Goal: Task Accomplishment & Management: Complete application form

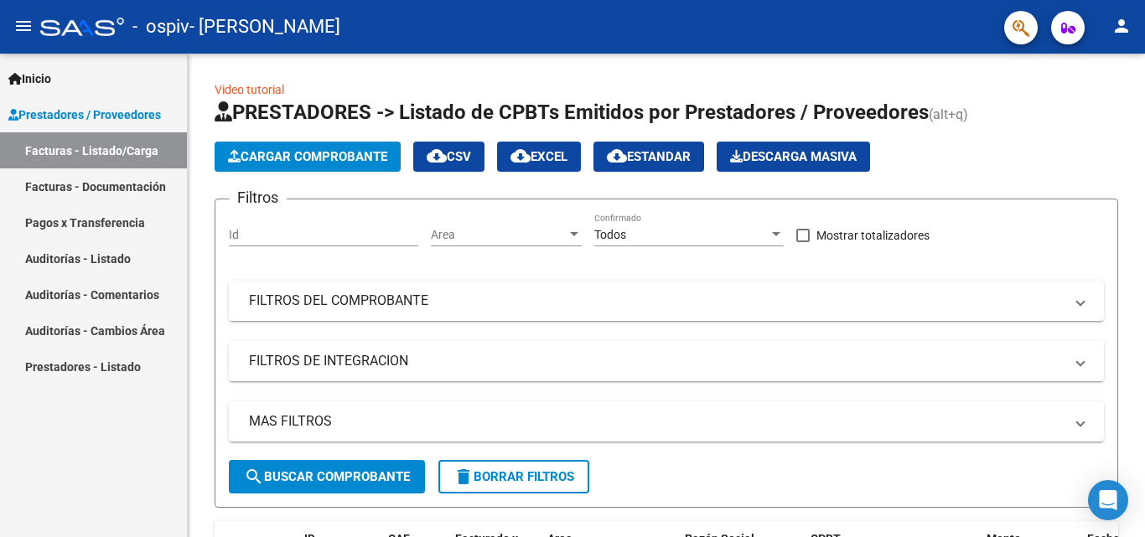
click at [1118, 18] on mat-icon "person" at bounding box center [1122, 26] width 20 height 20
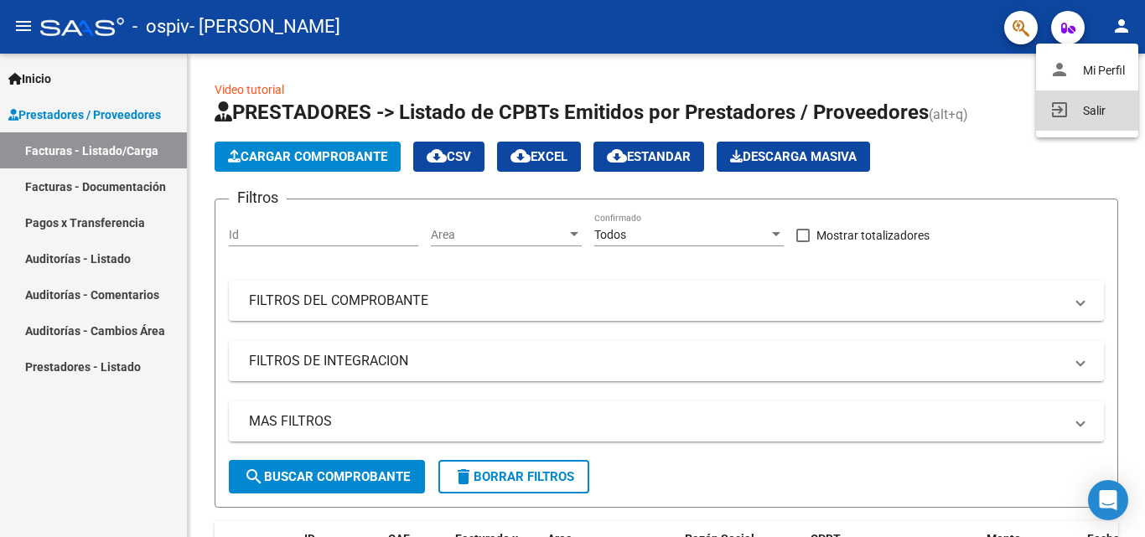
click at [1081, 103] on button "exit_to_app Salir" at bounding box center [1087, 111] width 102 height 40
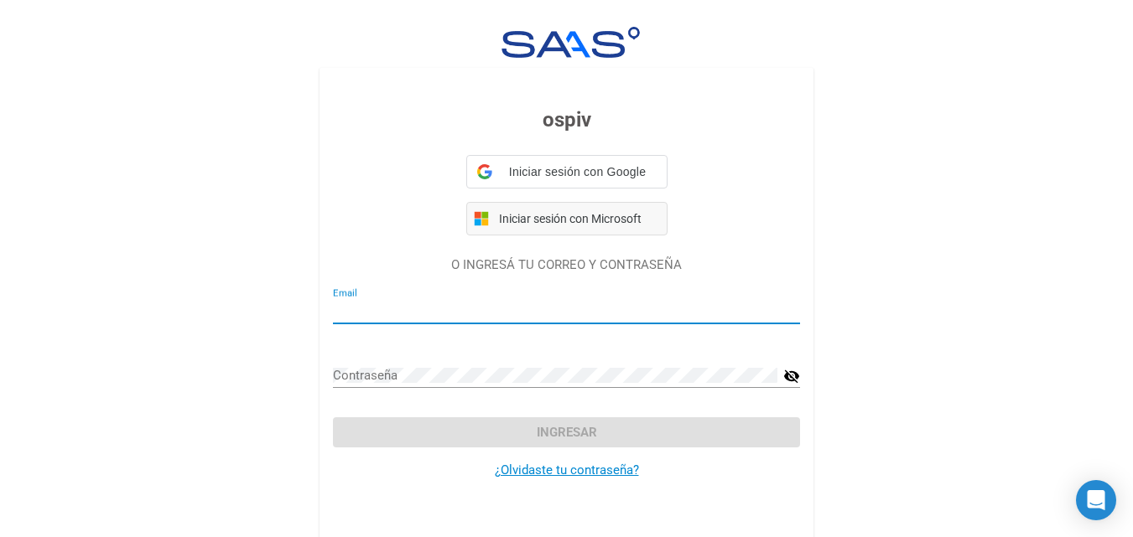
type input "fono.alberroliliana@gmail.com"
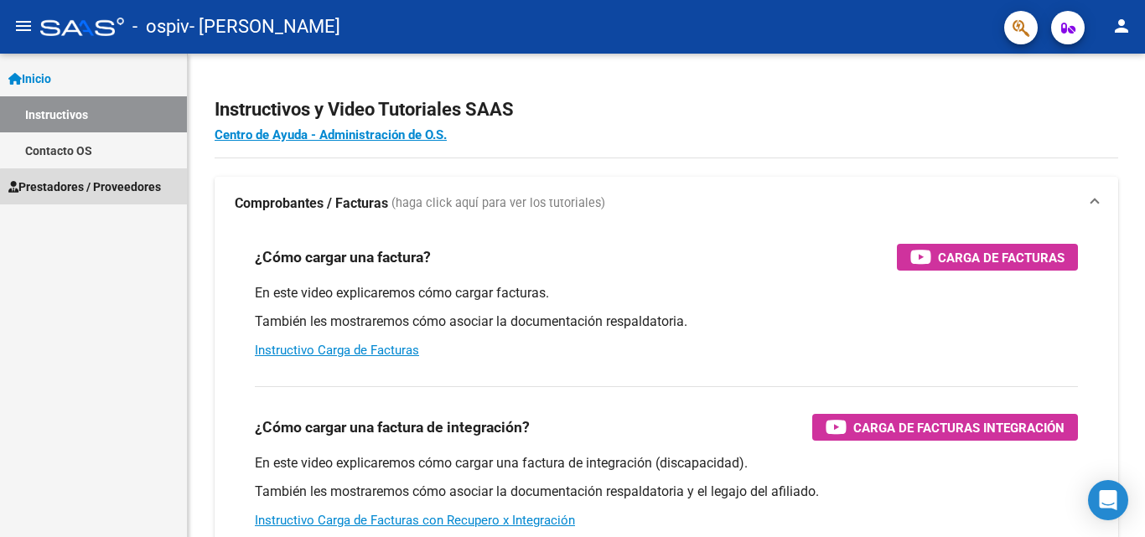
click at [130, 189] on span "Prestadores / Proveedores" at bounding box center [84, 187] width 153 height 18
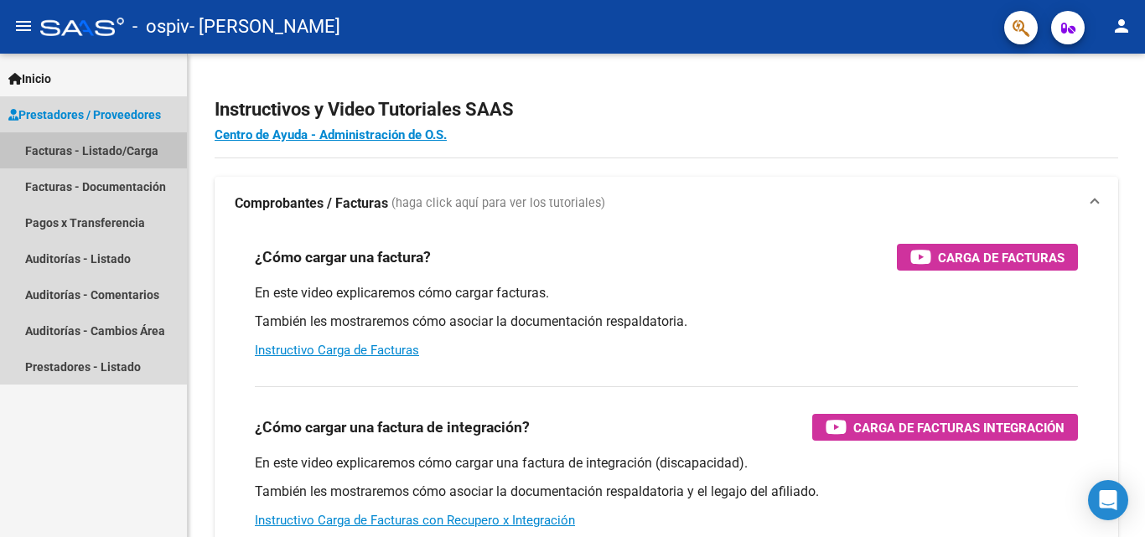
click at [126, 156] on link "Facturas - Listado/Carga" at bounding box center [93, 150] width 187 height 36
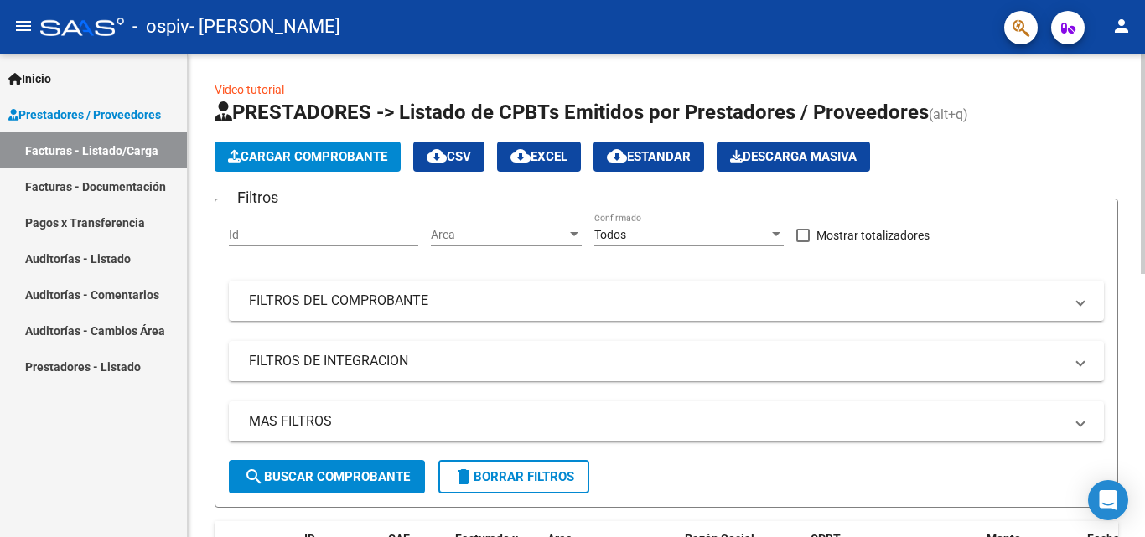
click at [341, 160] on span "Cargar Comprobante" at bounding box center [307, 156] width 159 height 15
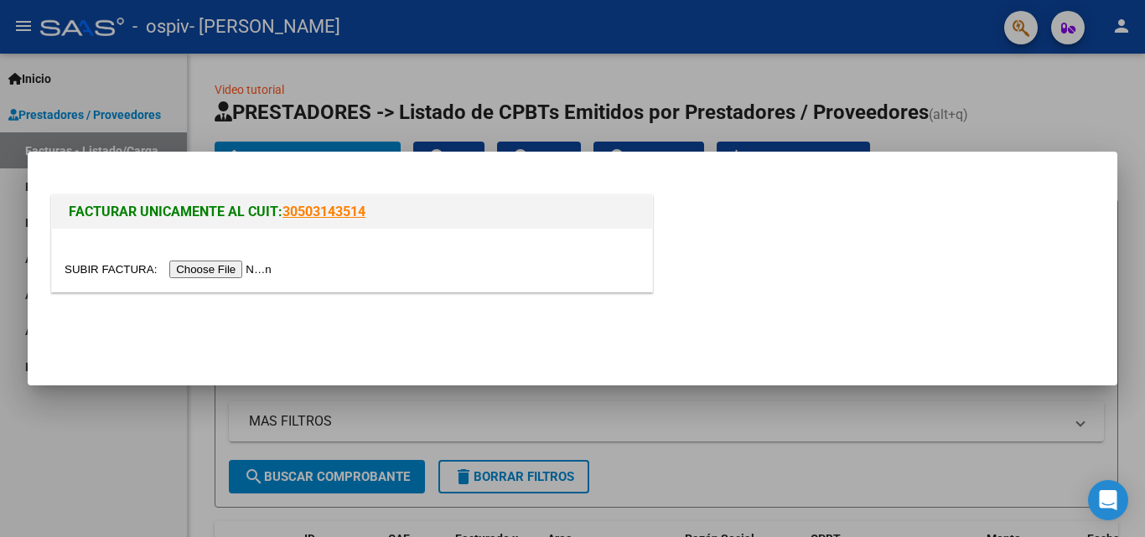
click at [250, 267] on input "file" at bounding box center [171, 270] width 212 height 18
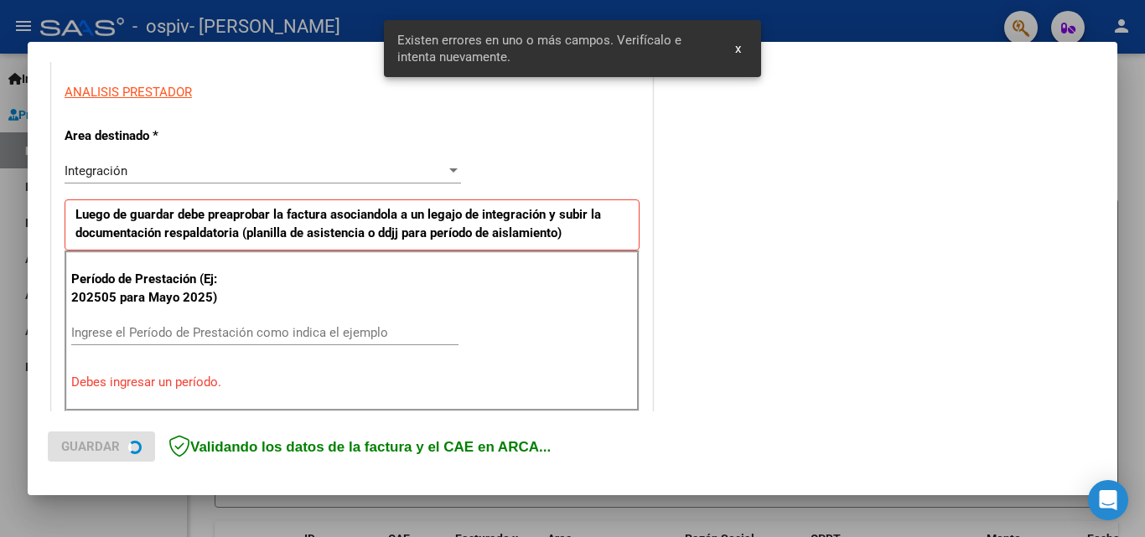
scroll to position [378, 0]
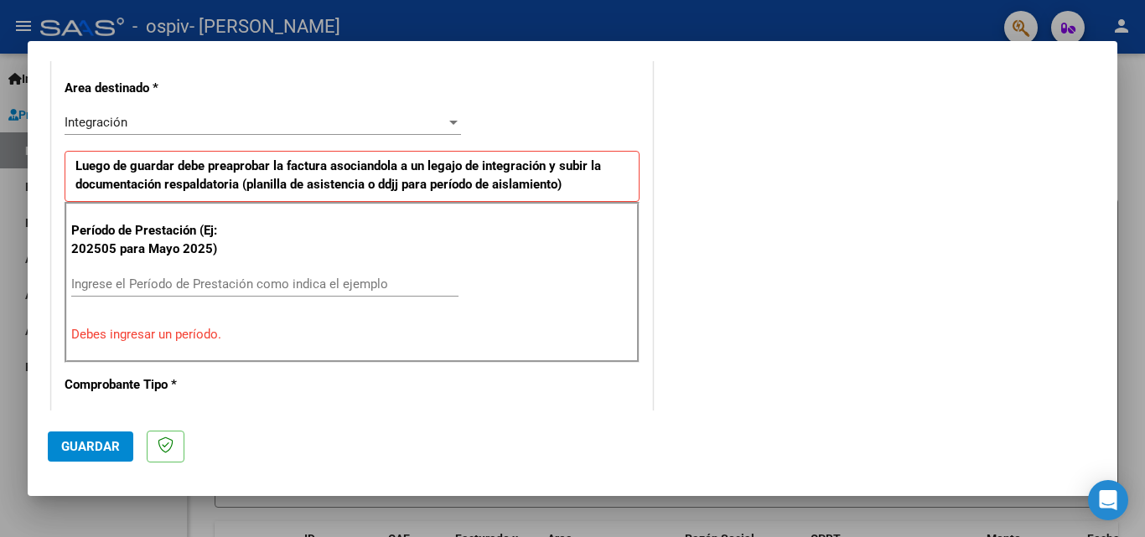
click at [231, 282] on input "Ingrese el Período de Prestación como indica el ejemplo" at bounding box center [264, 284] width 387 height 15
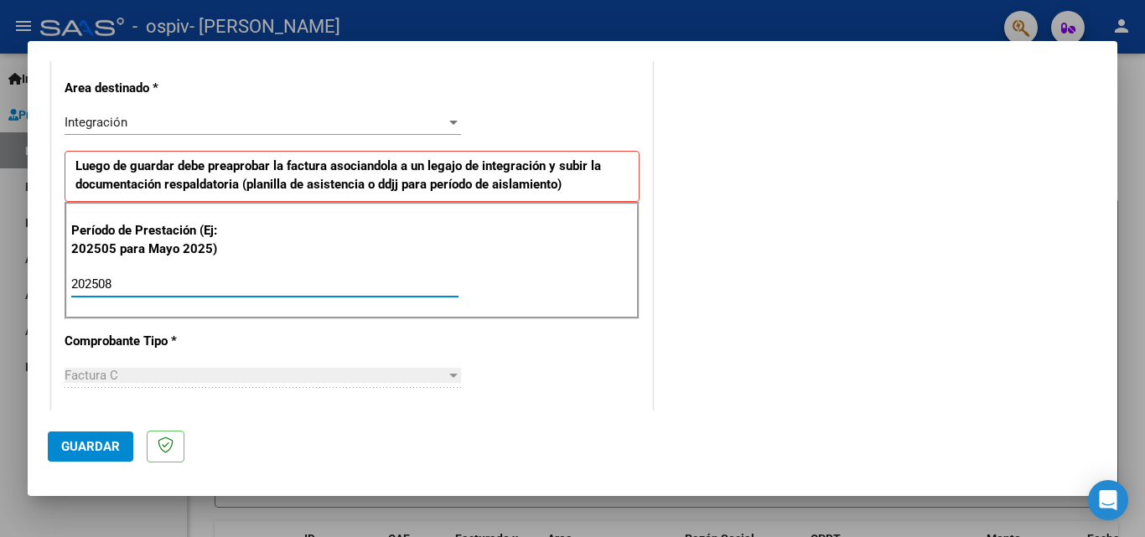
type input "202508"
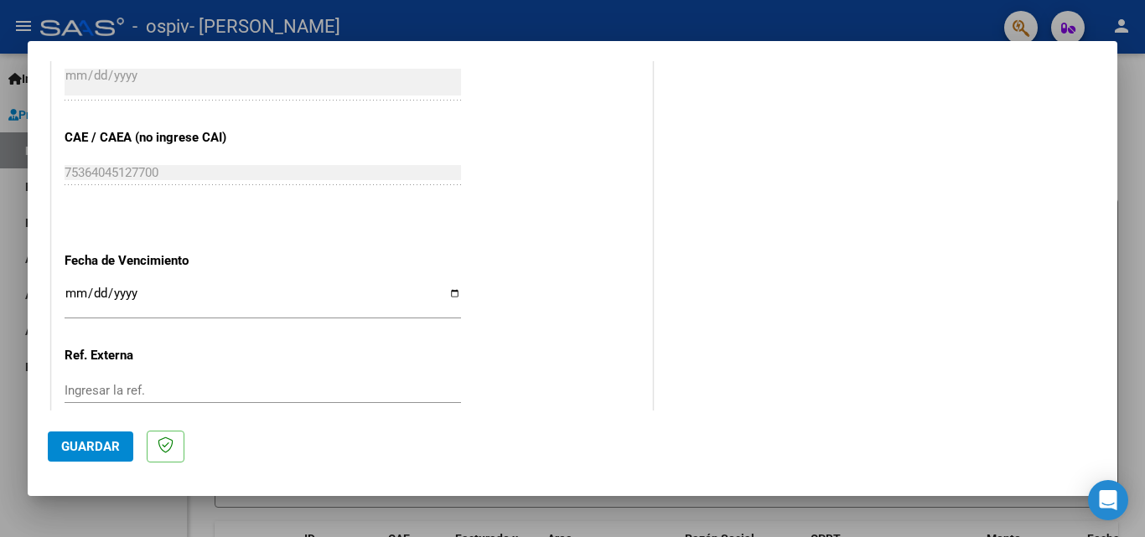
scroll to position [1049, 0]
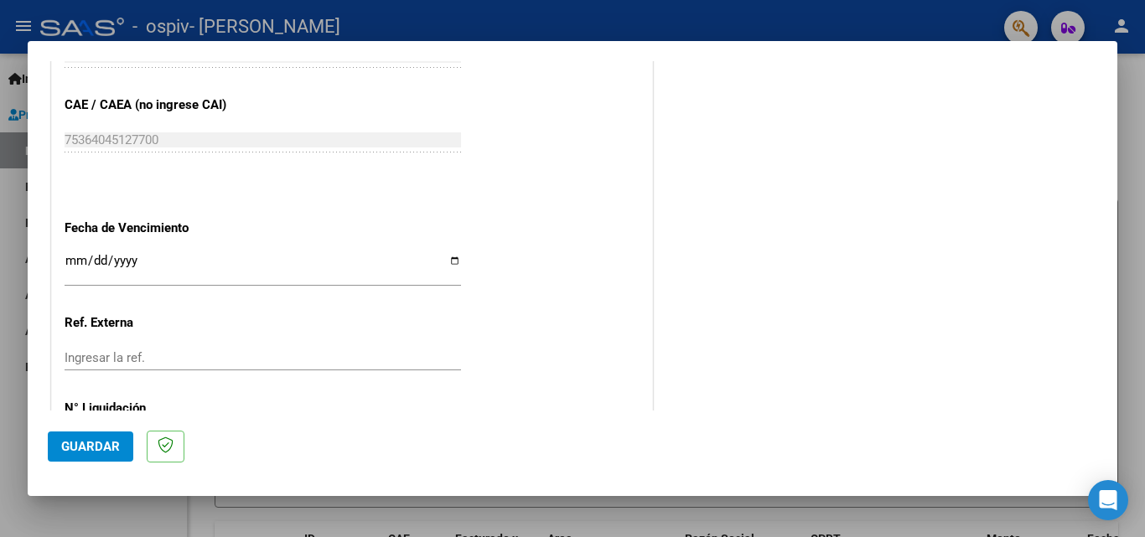
click at [68, 252] on div "Ingresar la fecha" at bounding box center [263, 268] width 397 height 36
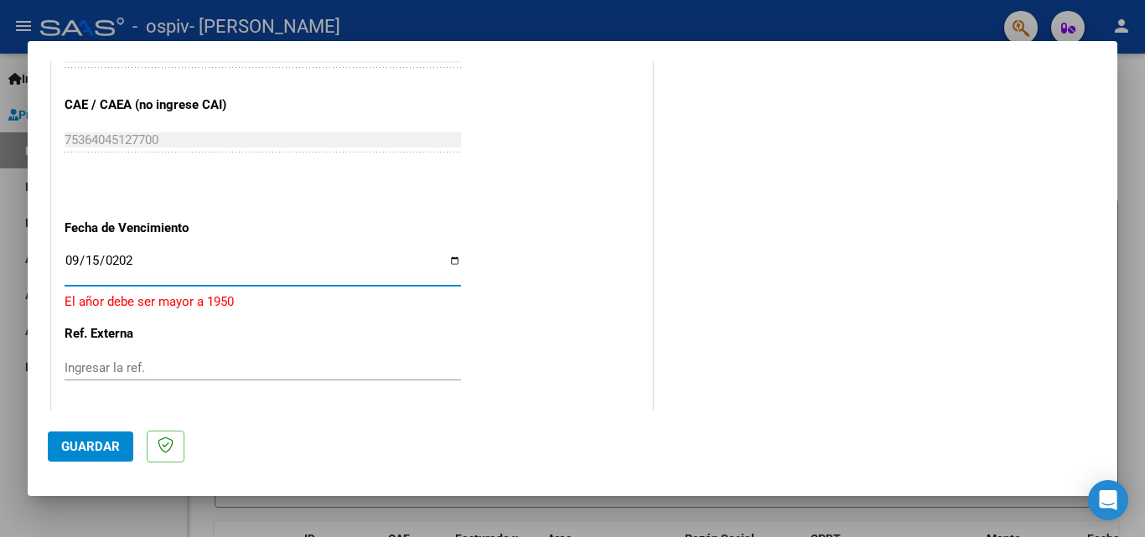
type input "[DATE]"
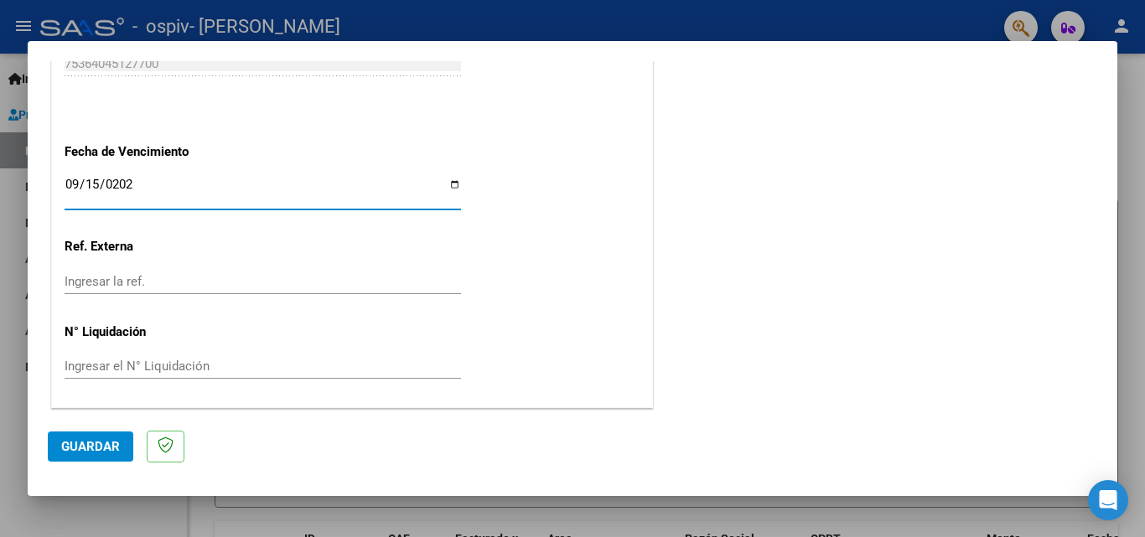
scroll to position [1126, 0]
click at [81, 450] on span "Guardar" at bounding box center [90, 446] width 59 height 15
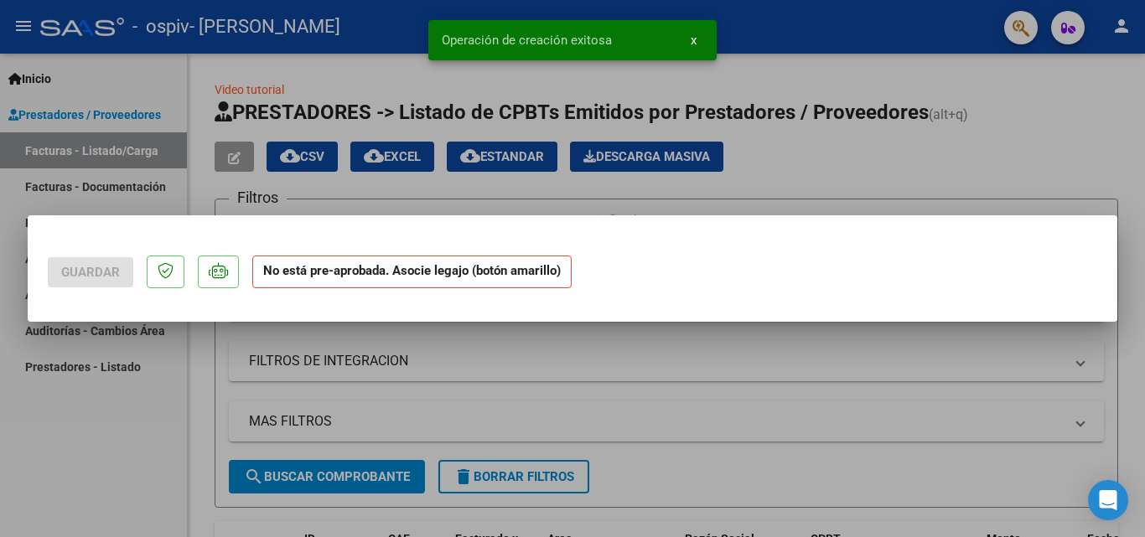
scroll to position [0, 0]
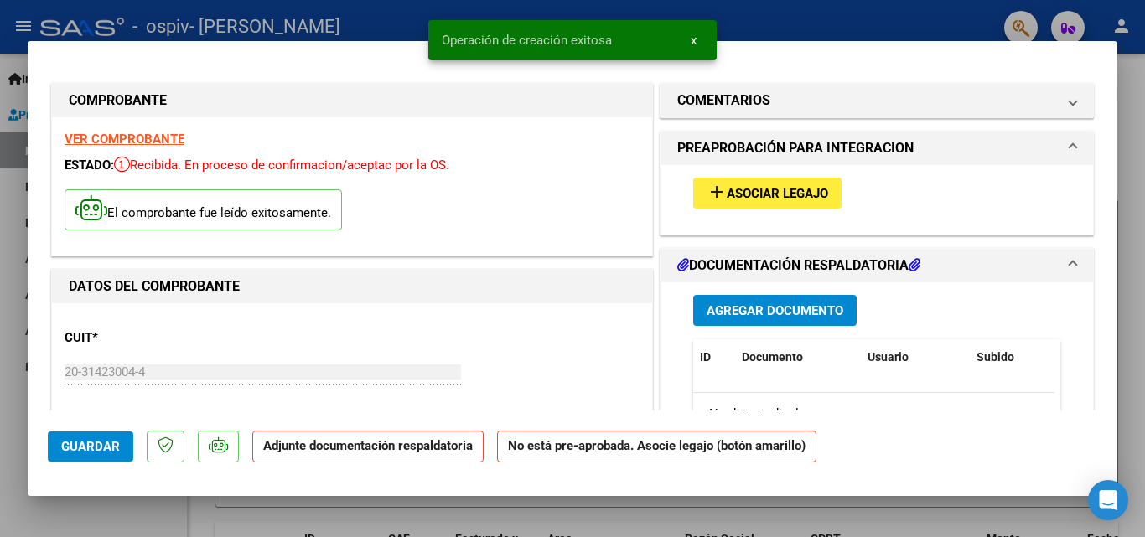
click at [802, 193] on span "Asociar Legajo" at bounding box center [777, 193] width 101 height 15
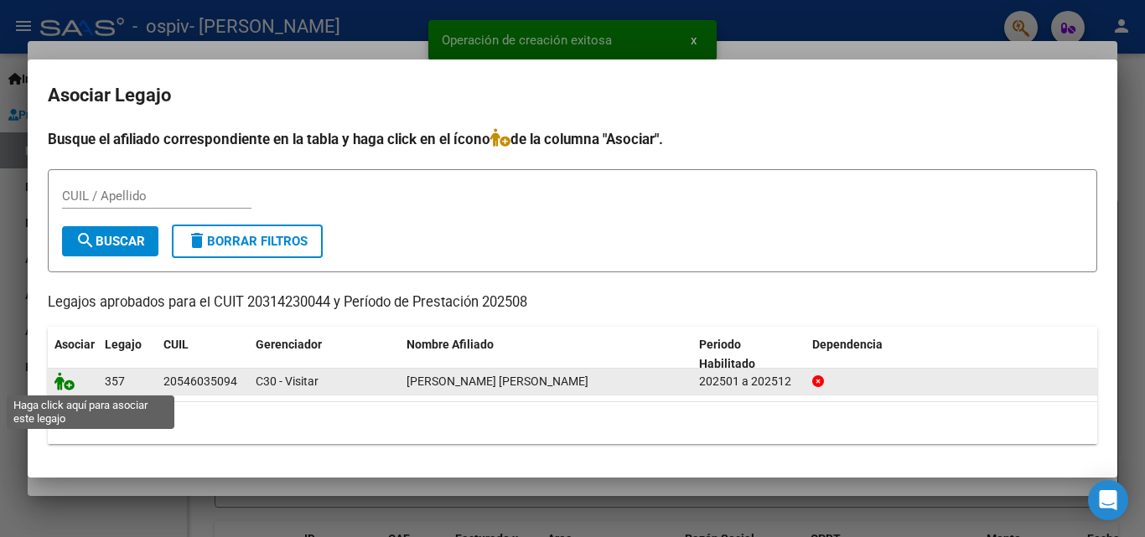
click at [64, 379] on icon at bounding box center [64, 381] width 20 height 18
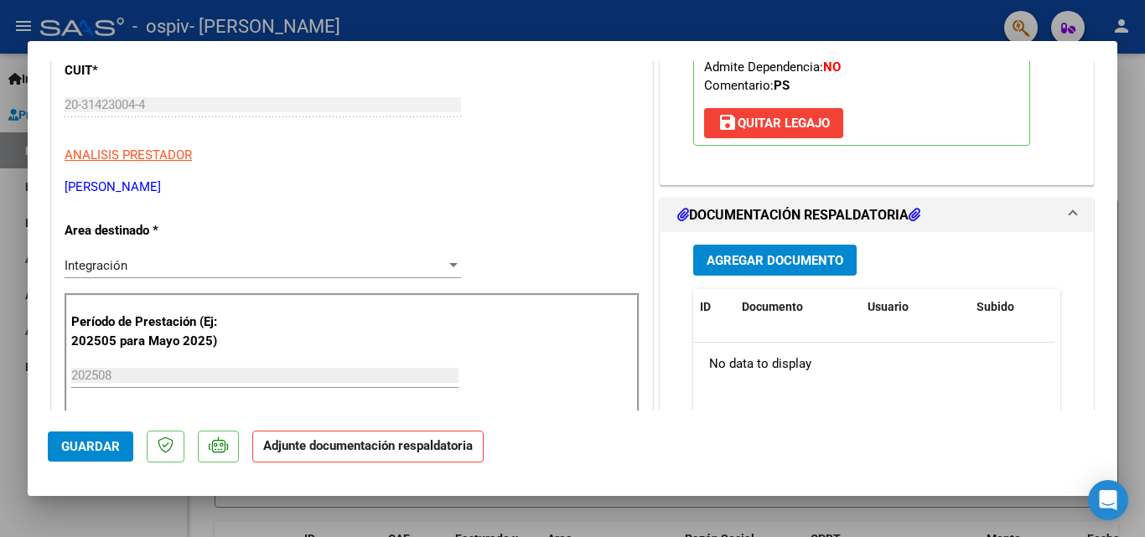
scroll to position [335, 0]
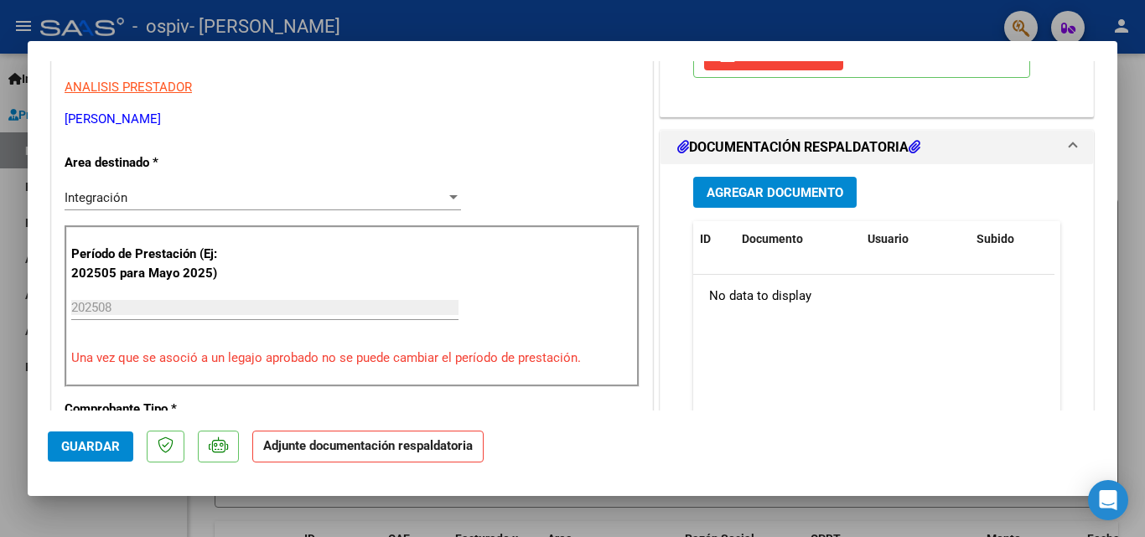
click at [797, 195] on span "Agregar Documento" at bounding box center [775, 192] width 137 height 15
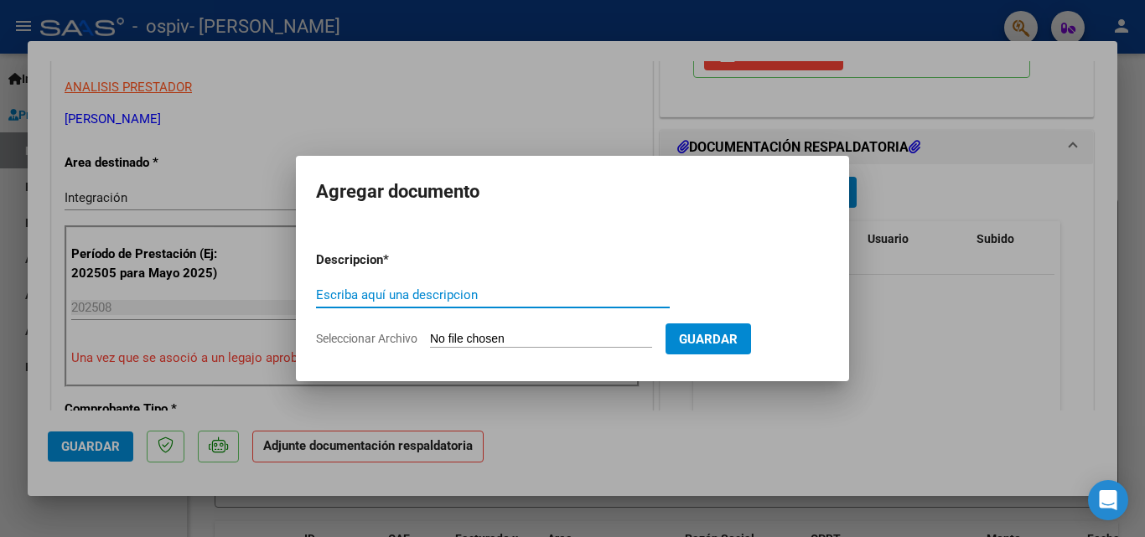
click at [429, 302] on input "Escriba aquí una descripcion" at bounding box center [493, 295] width 354 height 15
type input "Plan Asis"
click at [525, 337] on input "Seleccionar Archivo" at bounding box center [541, 340] width 222 height 16
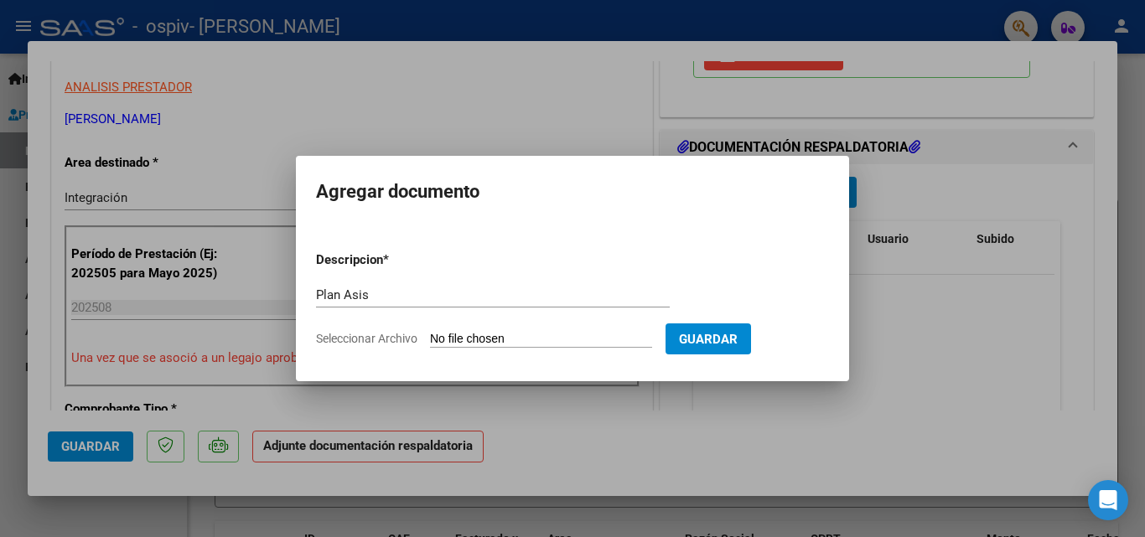
type input "C:\fakepath\Plan Asis Psicologia [PERSON_NAME].pdf"
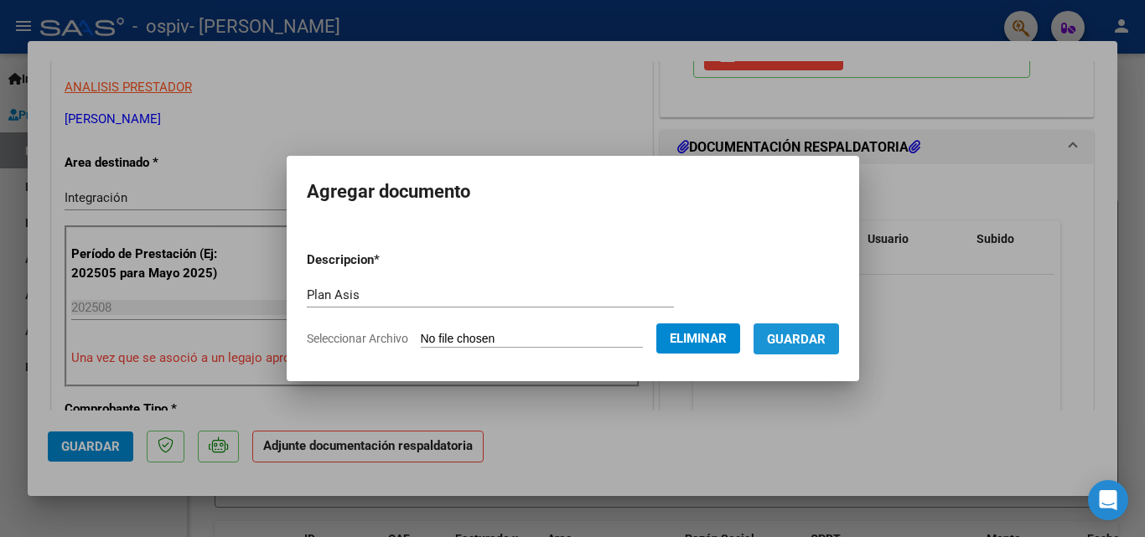
click at [826, 337] on span "Guardar" at bounding box center [796, 339] width 59 height 15
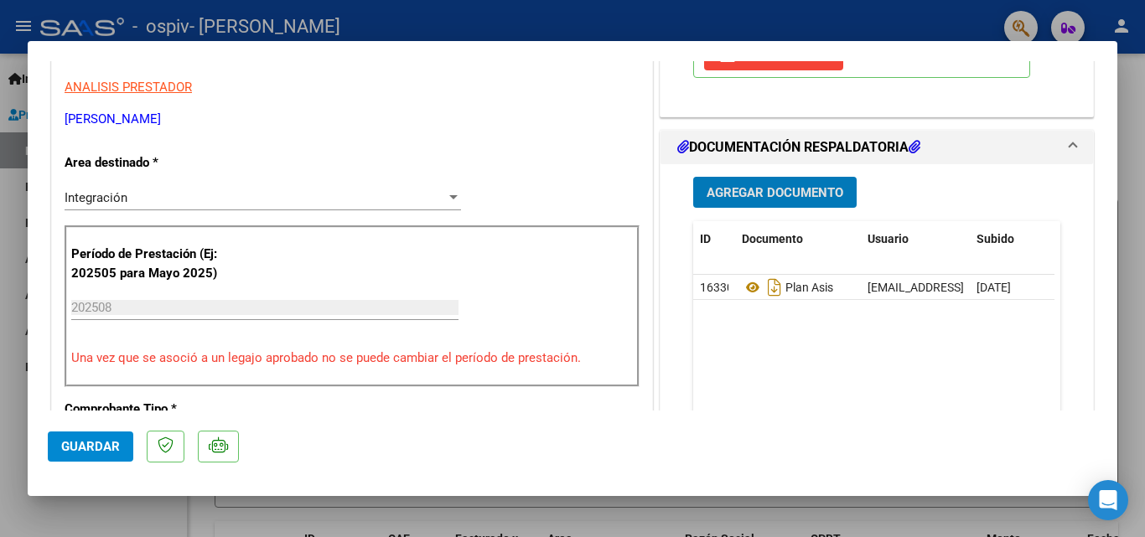
scroll to position [252, 0]
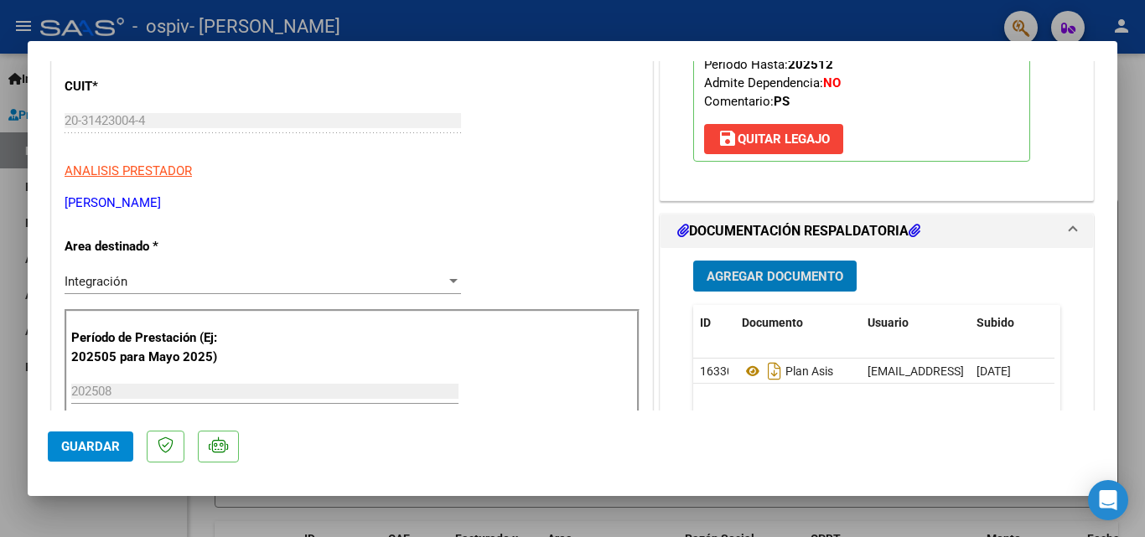
click at [790, 267] on button "Agregar Documento" at bounding box center [774, 276] width 163 height 31
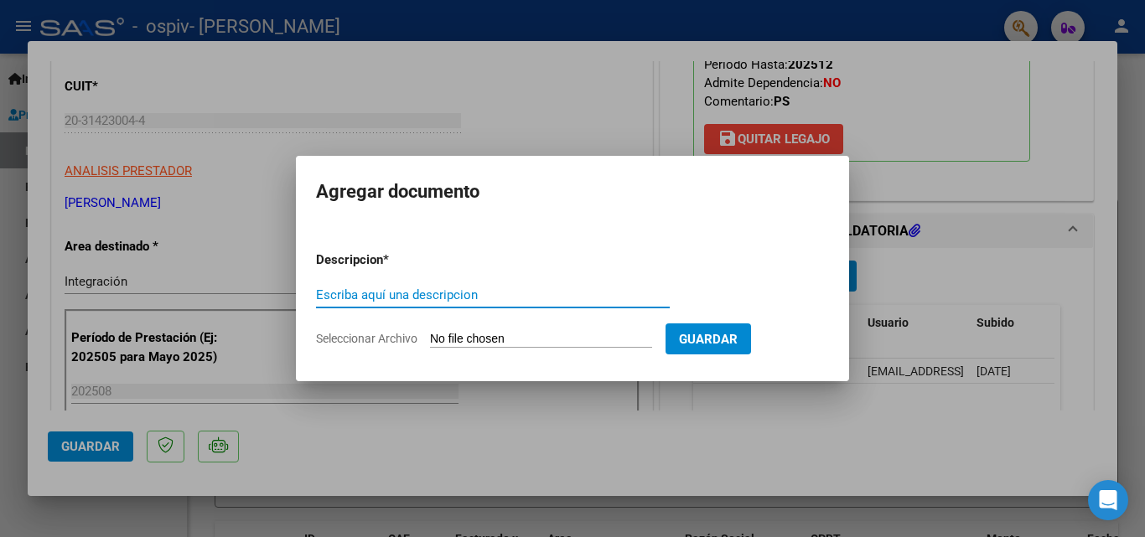
click at [564, 296] on input "Escriba aquí una descripcion" at bounding box center [493, 295] width 354 height 15
type input "Aprobacion"
click at [613, 333] on input "Seleccionar Archivo" at bounding box center [541, 340] width 222 height 16
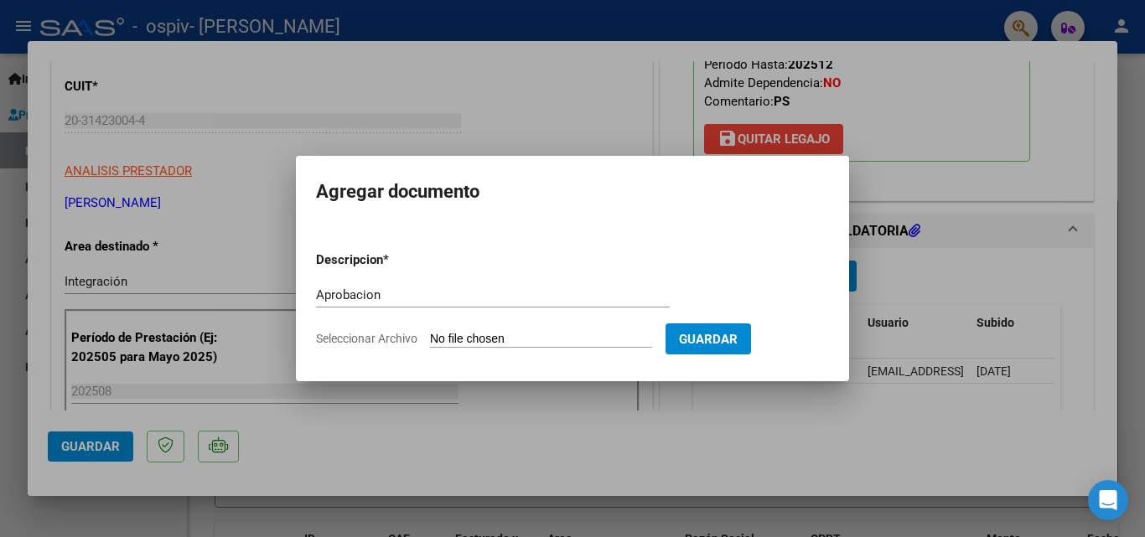
type input "C:\fakepath\ANEXO-APROBACION.pdf"
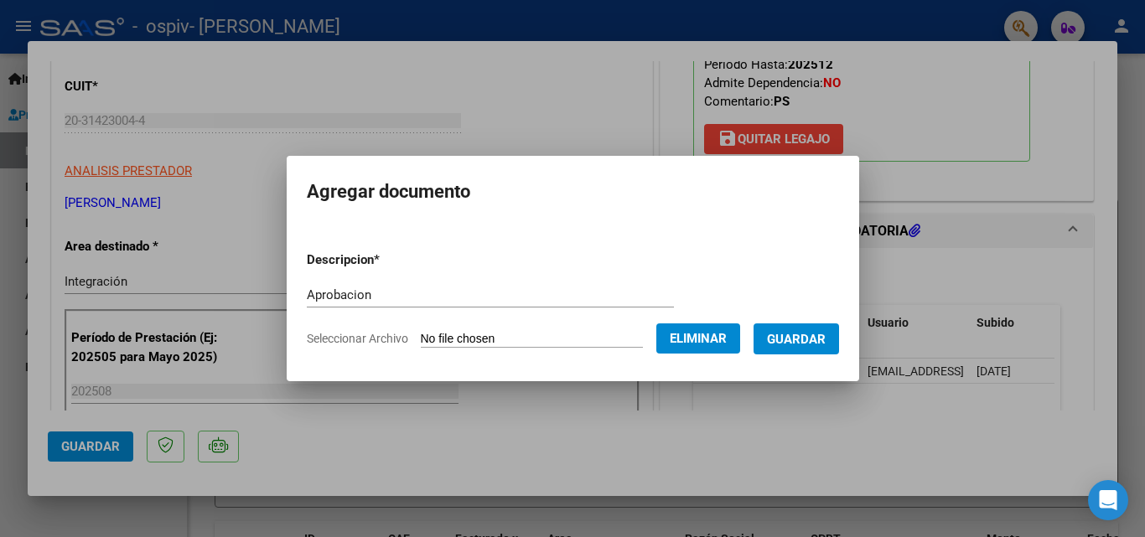
click at [825, 341] on span "Guardar" at bounding box center [796, 339] width 59 height 15
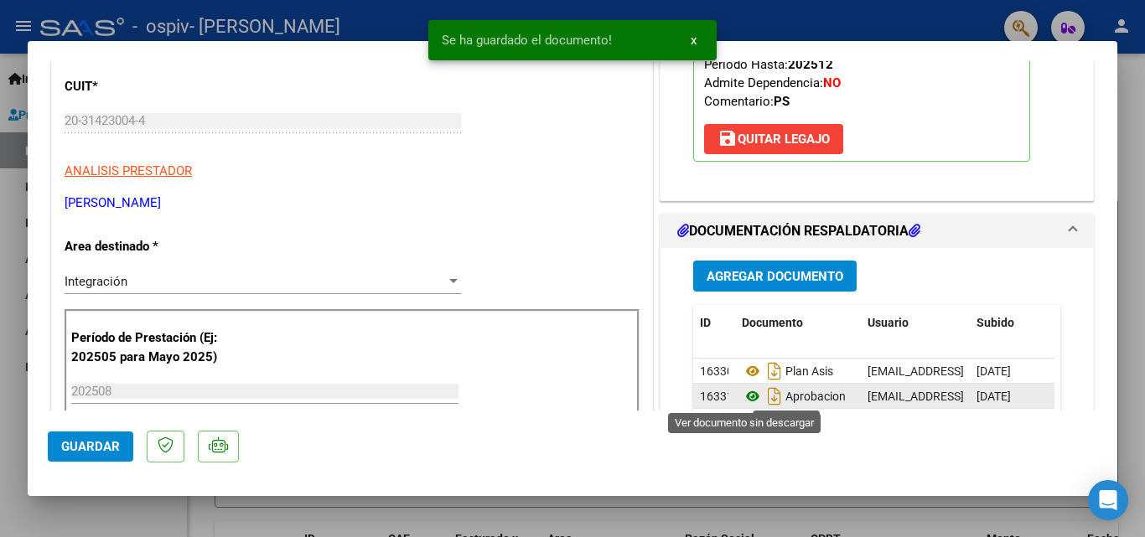
click at [743, 396] on icon at bounding box center [753, 397] width 22 height 20
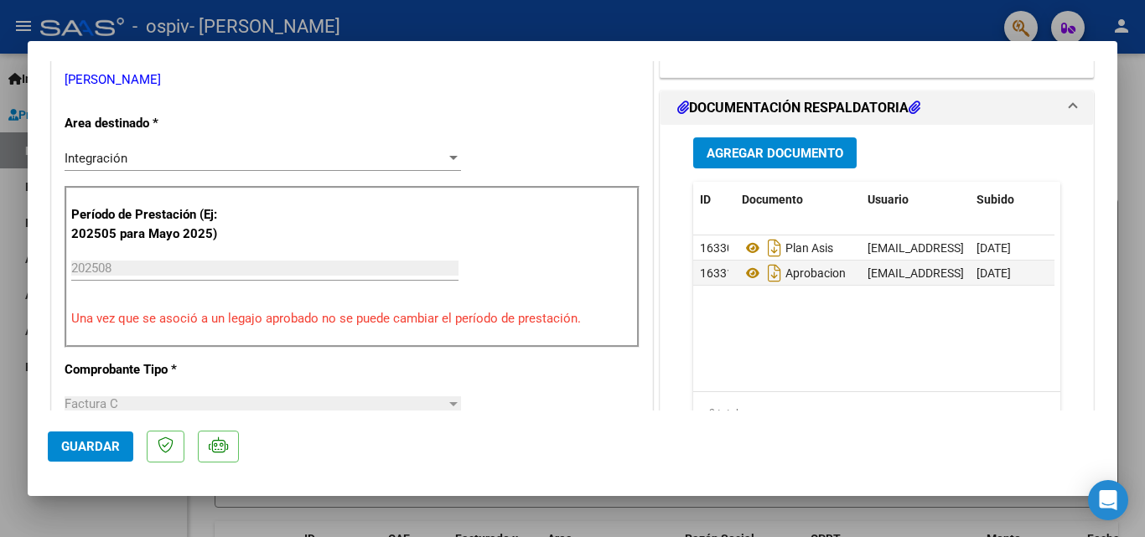
scroll to position [335, 0]
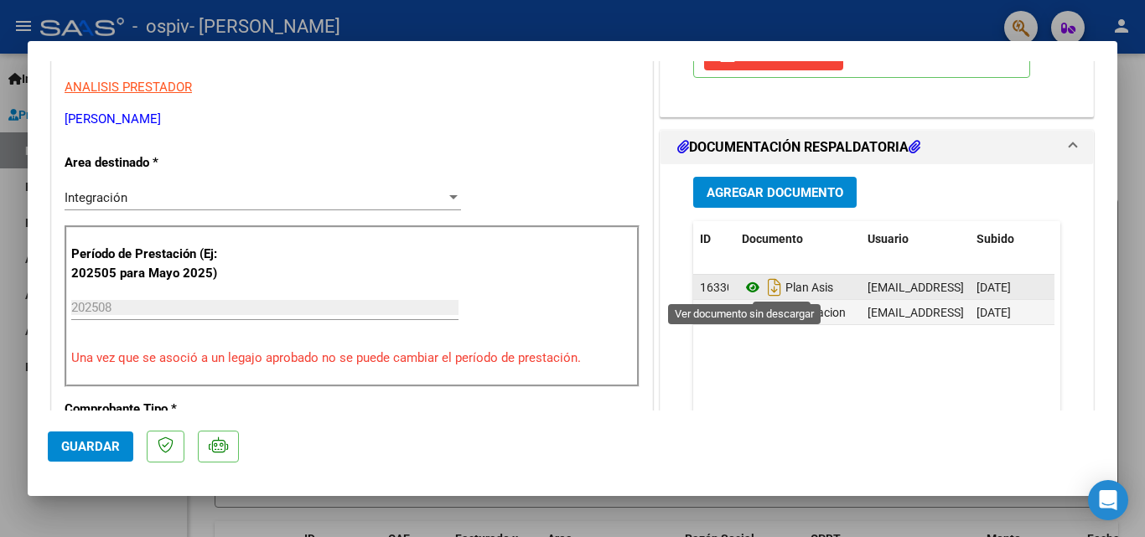
click at [748, 283] on icon at bounding box center [753, 288] width 22 height 20
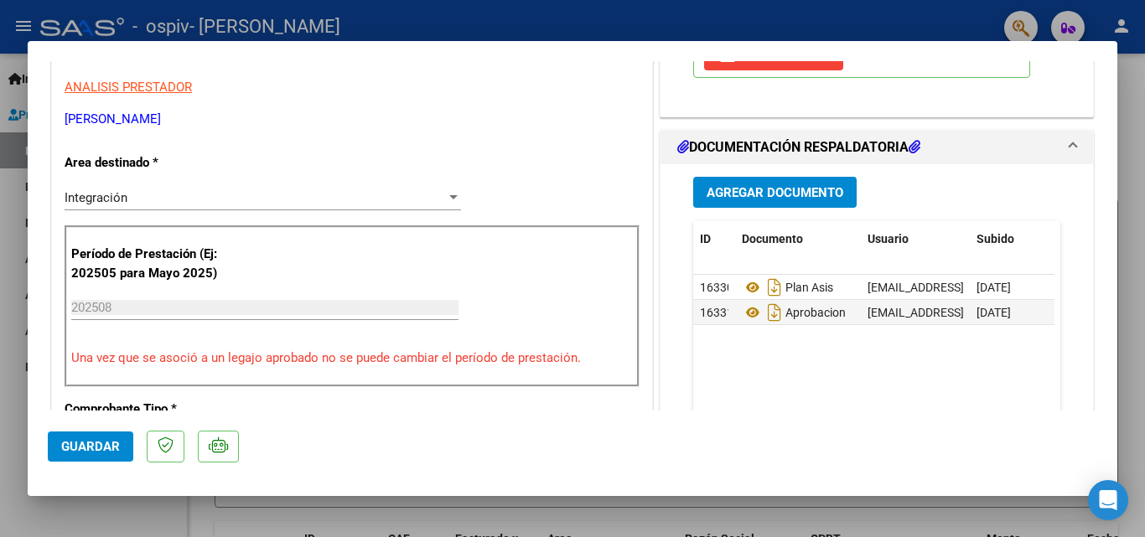
click at [109, 446] on span "Guardar" at bounding box center [90, 446] width 59 height 15
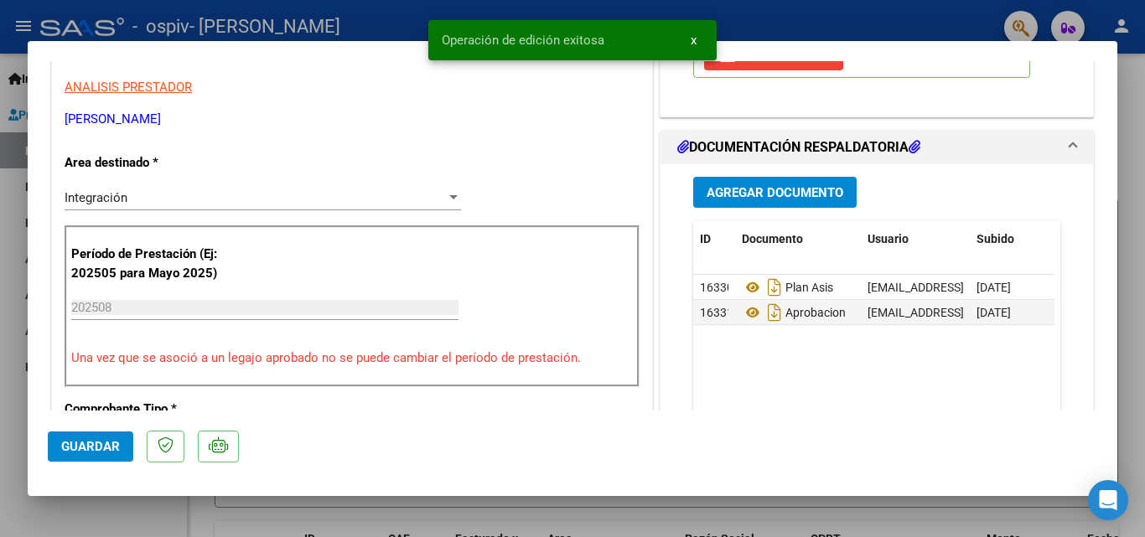
click at [1132, 100] on div at bounding box center [572, 268] width 1145 height 537
type input "$ 0,00"
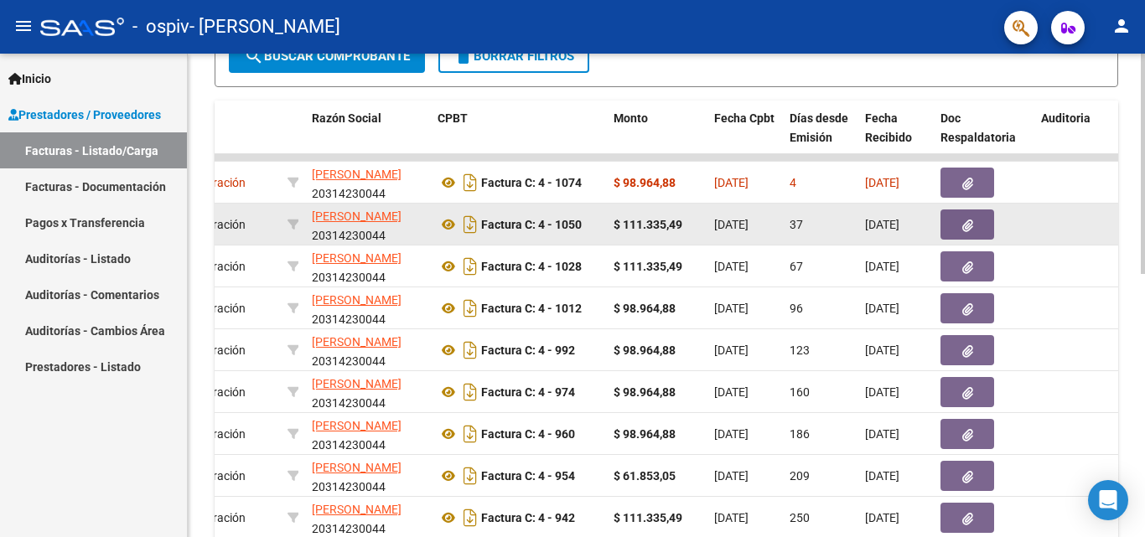
scroll to position [419, 0]
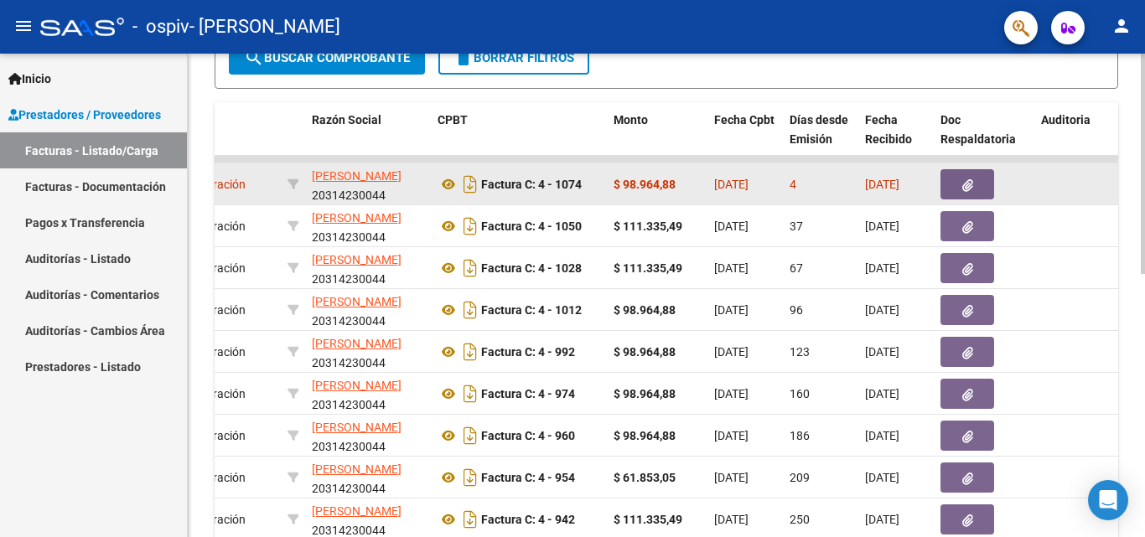
click at [972, 176] on button "button" at bounding box center [968, 184] width 54 height 30
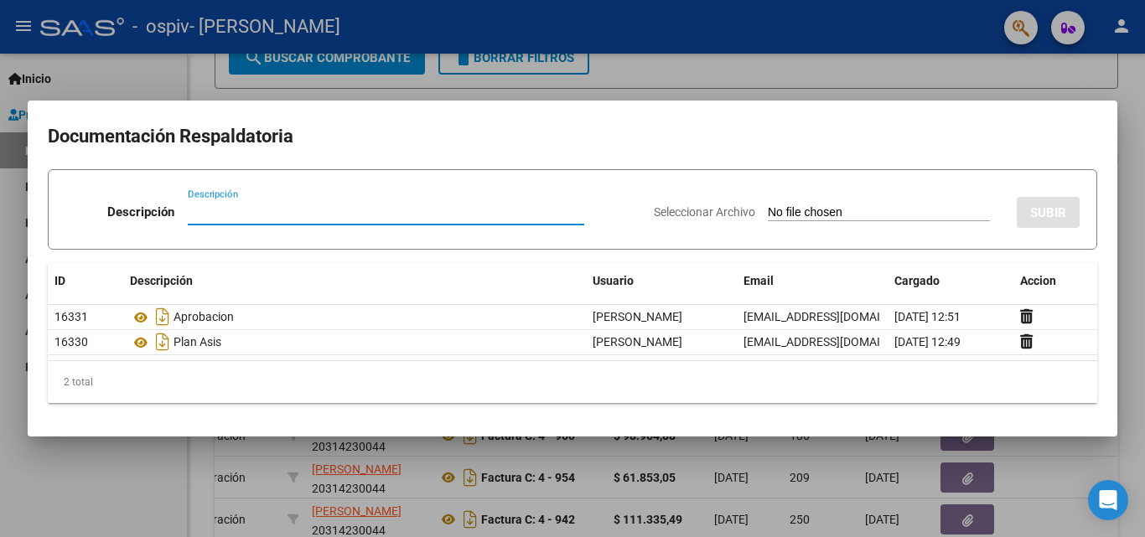
click at [993, 70] on div at bounding box center [572, 268] width 1145 height 537
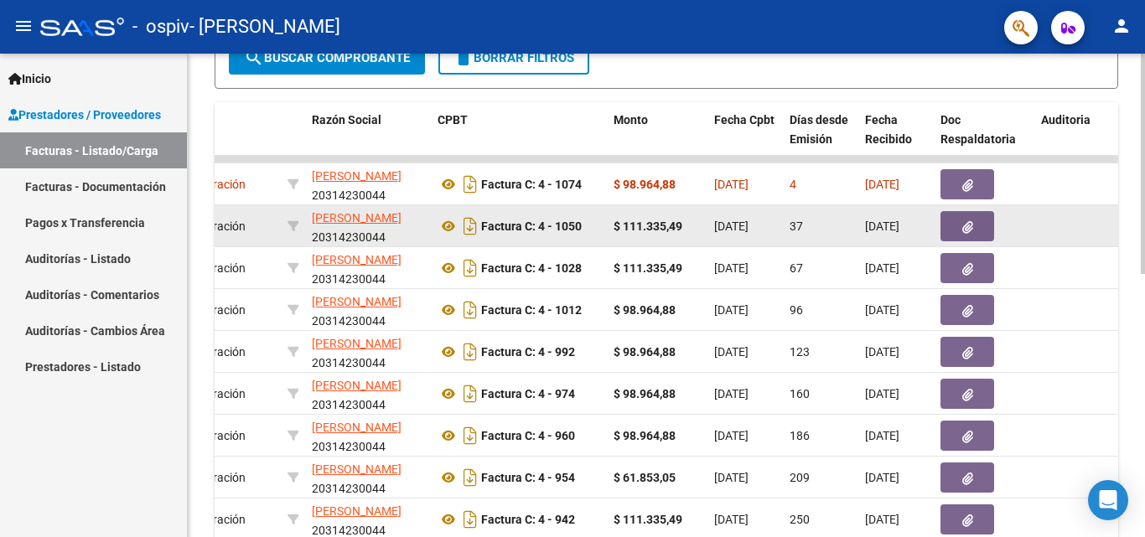
click at [963, 224] on icon "button" at bounding box center [968, 227] width 11 height 13
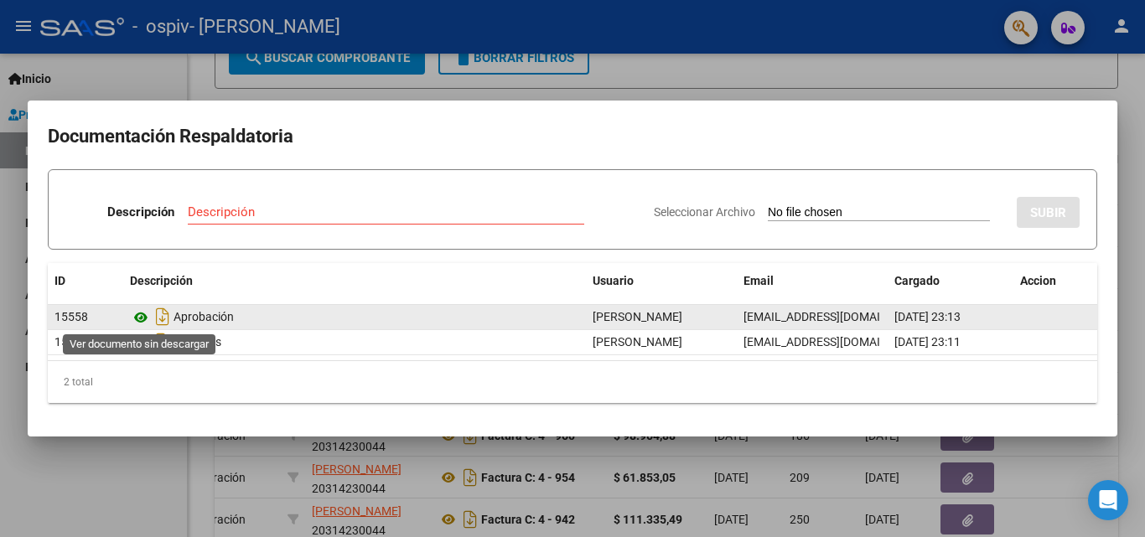
click at [133, 316] on icon at bounding box center [141, 318] width 22 height 20
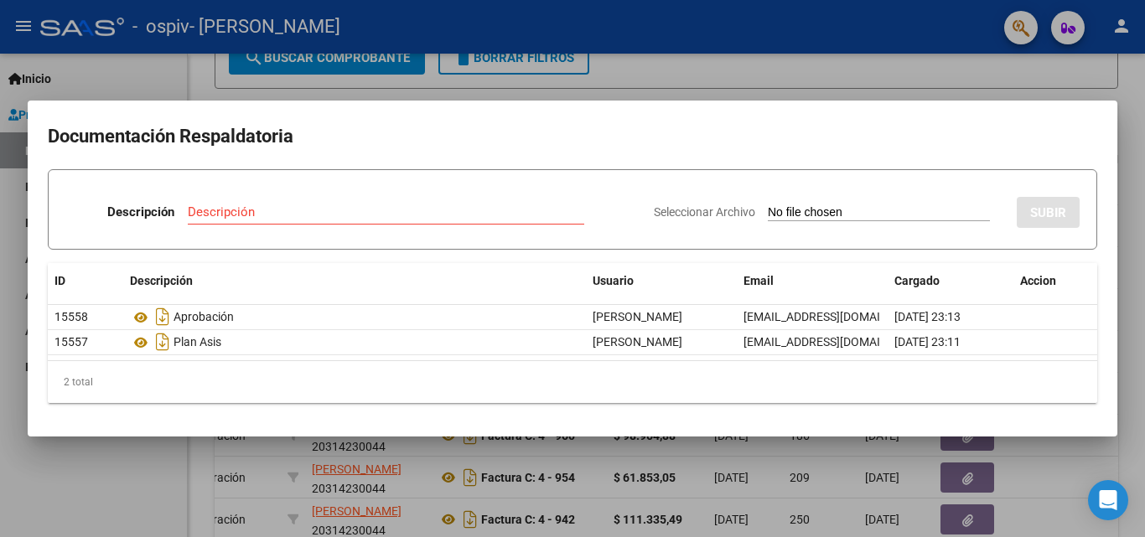
click at [720, 74] on div at bounding box center [572, 268] width 1145 height 537
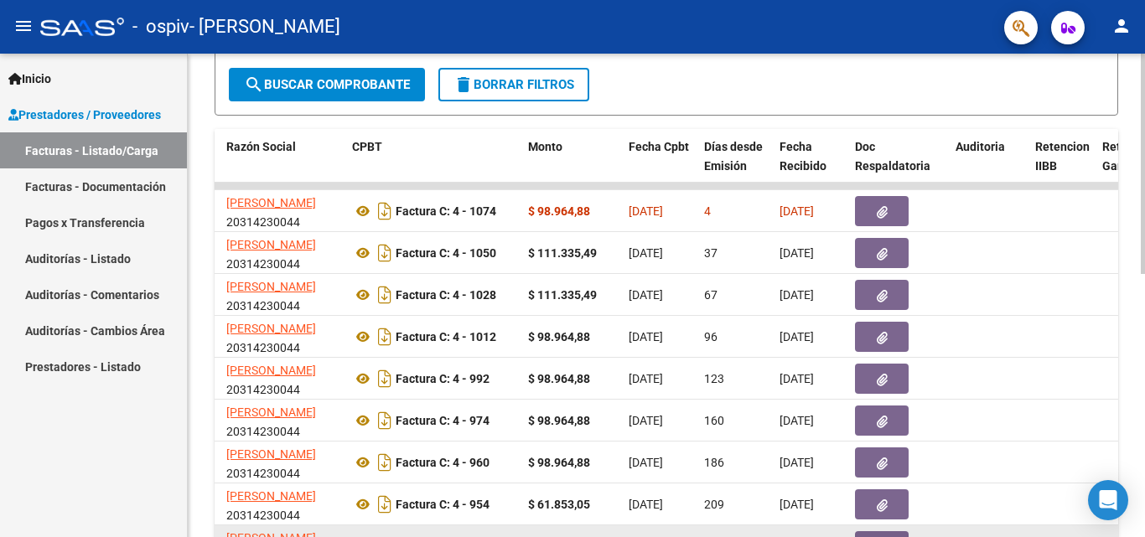
scroll to position [328, 0]
